Goal: Task Accomplishment & Management: Manage account settings

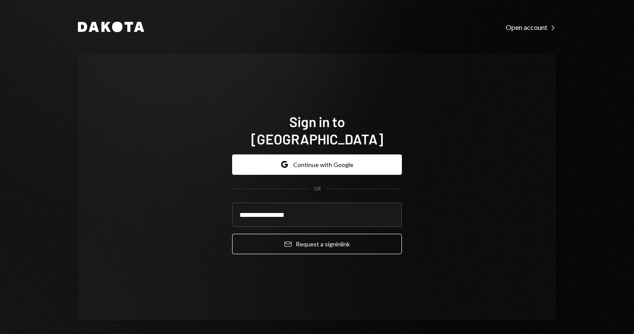
type input "**********"
click at [314, 235] on button "Email Request a sign in link" at bounding box center [317, 243] width 170 height 20
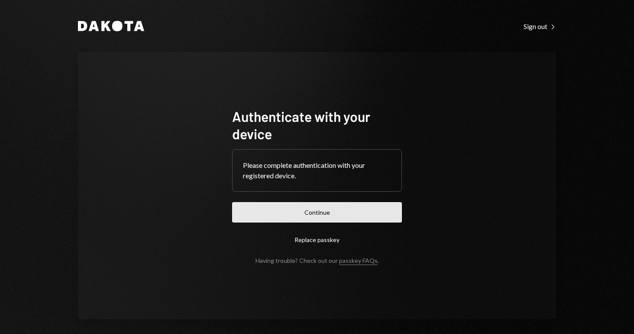
click at [331, 214] on button "Continue" at bounding box center [317, 212] width 170 height 20
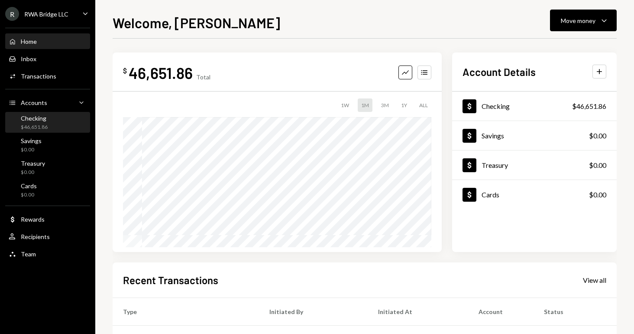
click at [72, 119] on div "Checking $46,651.86" at bounding box center [48, 122] width 78 height 16
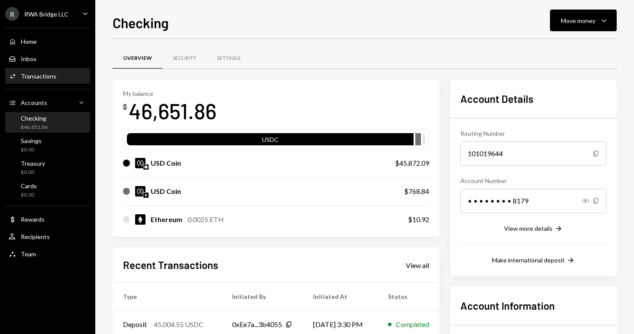
click at [65, 79] on div "Activities Transactions" at bounding box center [48, 76] width 78 height 8
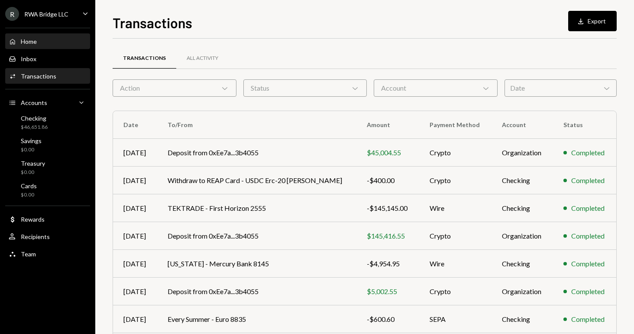
click at [52, 45] on div "Home Home" at bounding box center [48, 41] width 78 height 15
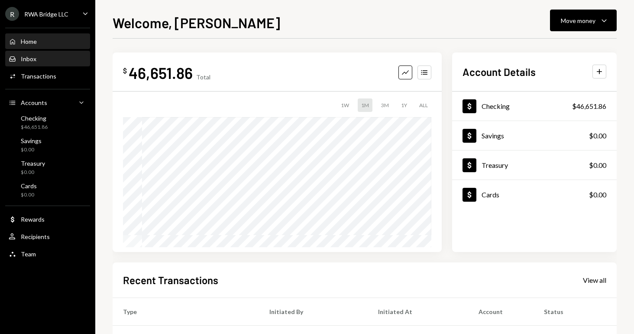
click at [48, 57] on div "Inbox Inbox" at bounding box center [48, 59] width 78 height 8
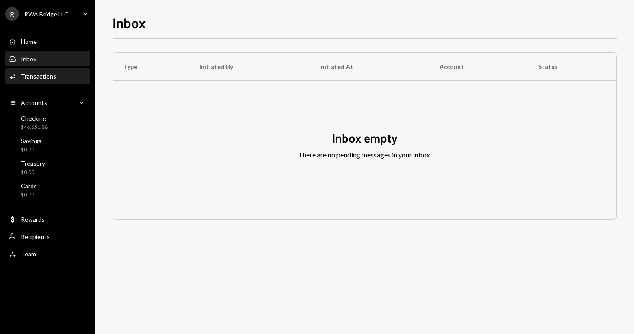
click at [44, 76] on div "Transactions" at bounding box center [39, 75] width 36 height 7
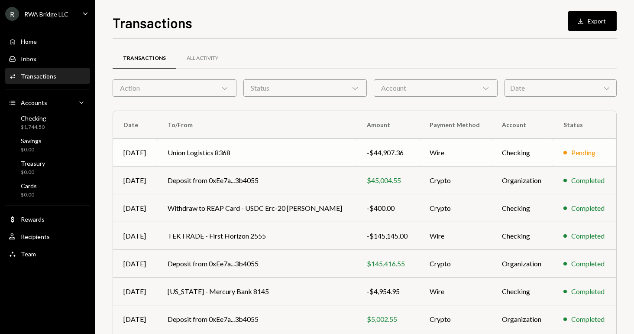
click at [204, 149] on td "Union Logistics 8368" at bounding box center [256, 153] width 199 height 28
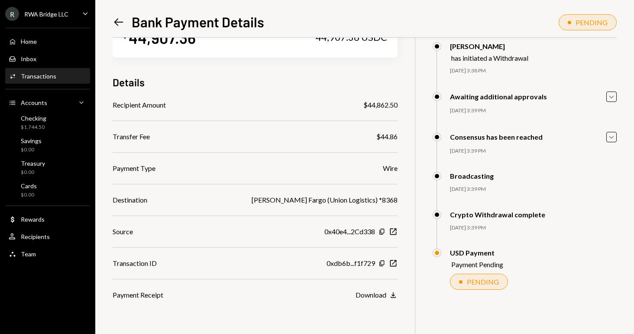
scroll to position [38, 0]
click at [49, 81] on div "Activities Transactions" at bounding box center [48, 76] width 78 height 15
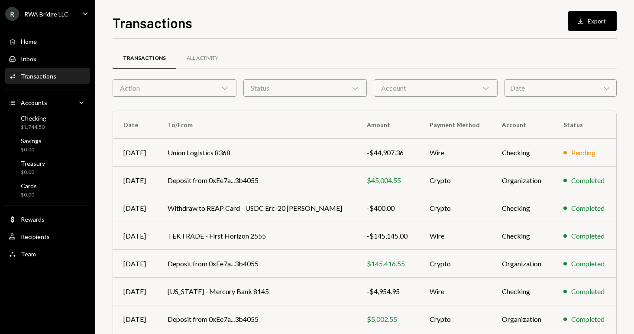
click at [41, 133] on div "Home Home Inbox Inbox Activities Transactions Accounts Accounts Caret Down Chec…" at bounding box center [47, 143] width 95 height 240
click at [50, 126] on div "Checking $1,744.50" at bounding box center [48, 122] width 78 height 16
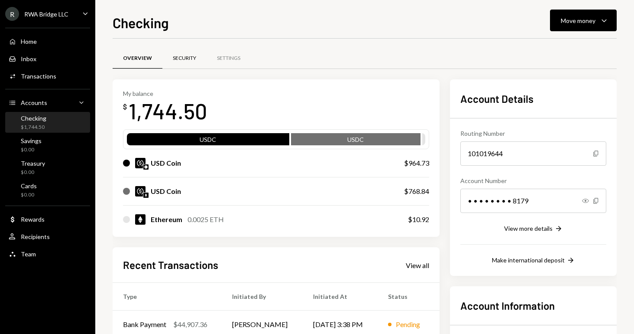
click at [182, 59] on div "Security" at bounding box center [184, 58] width 23 height 7
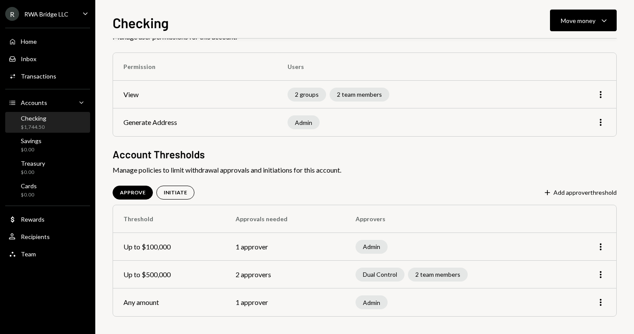
scroll to position [65, 0]
click at [58, 122] on div "Checking $1,744.50" at bounding box center [48, 122] width 78 height 16
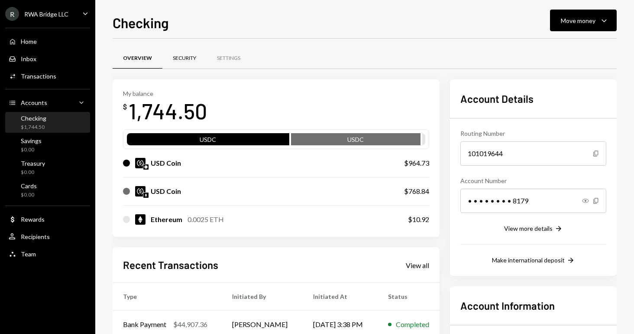
click at [182, 59] on div "Security" at bounding box center [184, 58] width 23 height 7
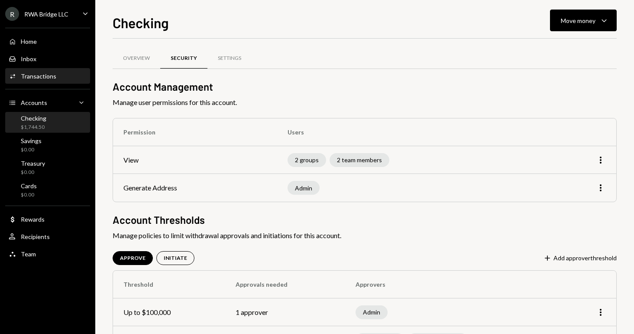
click at [56, 77] on div "Activities Transactions" at bounding box center [48, 76] width 78 height 8
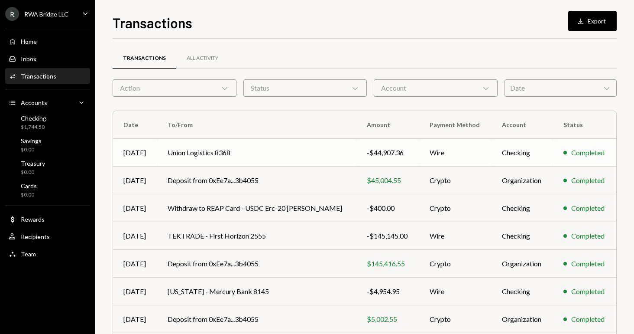
click at [224, 154] on td "Union Logistics 8368" at bounding box center [256, 153] width 199 height 28
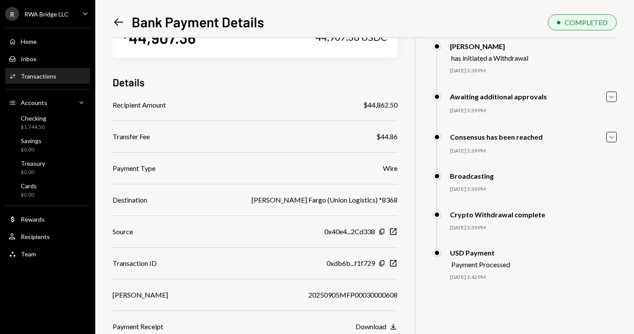
scroll to position [38, 0]
